Goal: Task Accomplishment & Management: Use online tool/utility

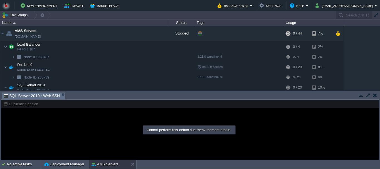
scroll to position [10, 0]
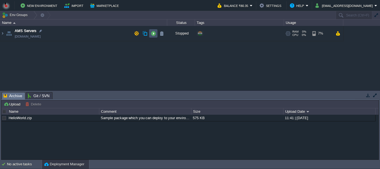
click at [149, 37] on td at bounding box center [153, 33] width 8 height 8
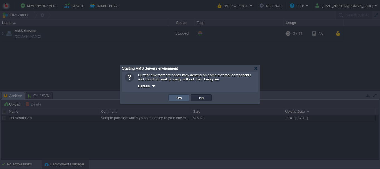
click at [176, 98] on button "Yes" at bounding box center [178, 97] width 9 height 5
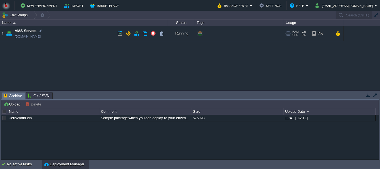
click at [3, 33] on img at bounding box center [2, 33] width 4 height 15
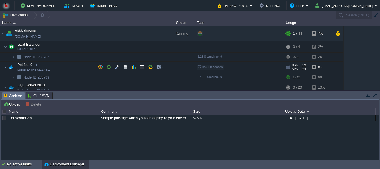
scroll to position [12, 0]
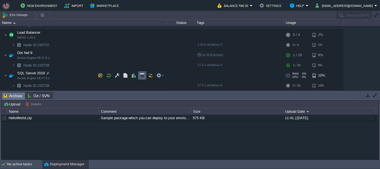
click at [145, 76] on td at bounding box center [142, 75] width 8 height 8
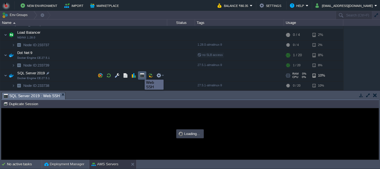
scroll to position [0, 0]
type input "#000000"
